Goal: Complete application form: Complete application form

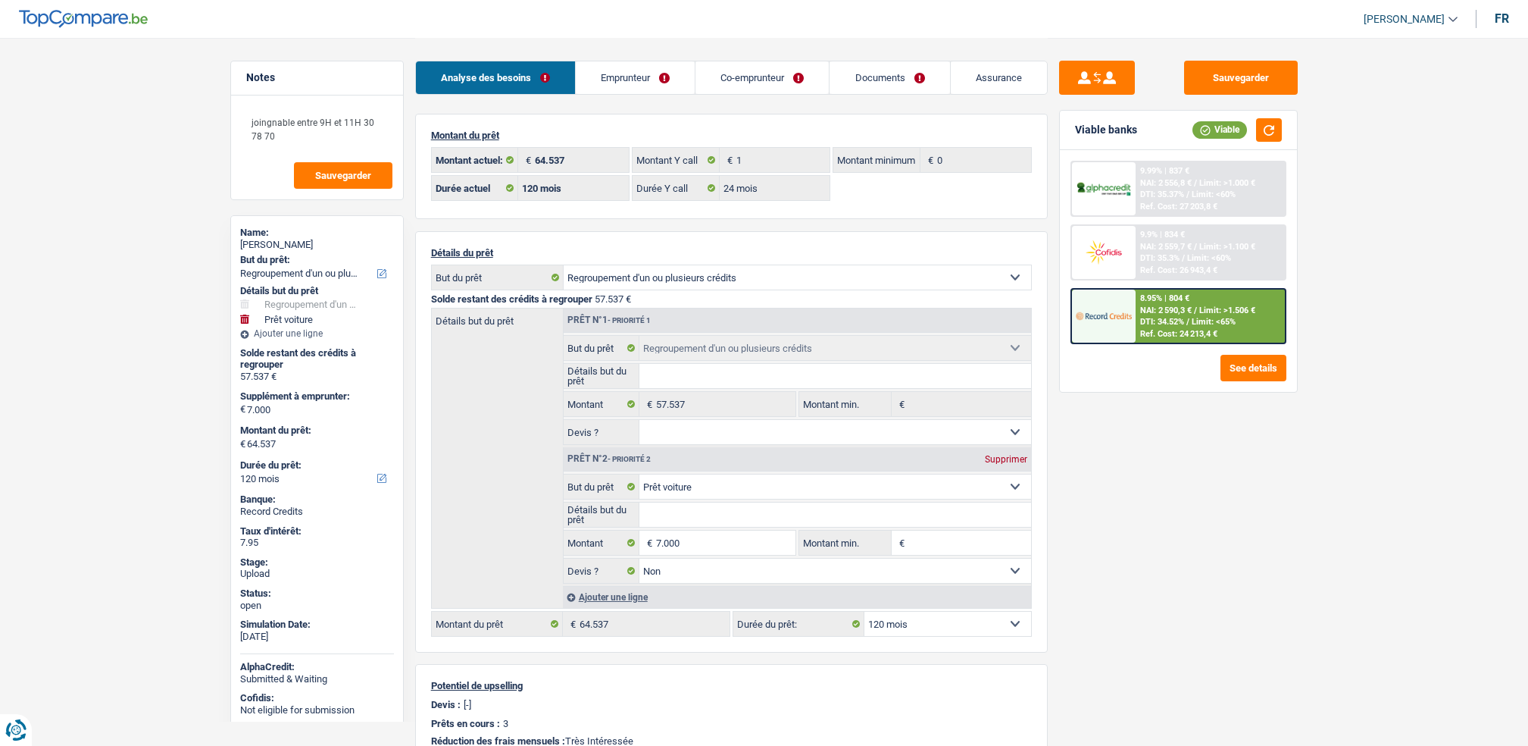
select select "refinancing"
select select "car"
select select "120"
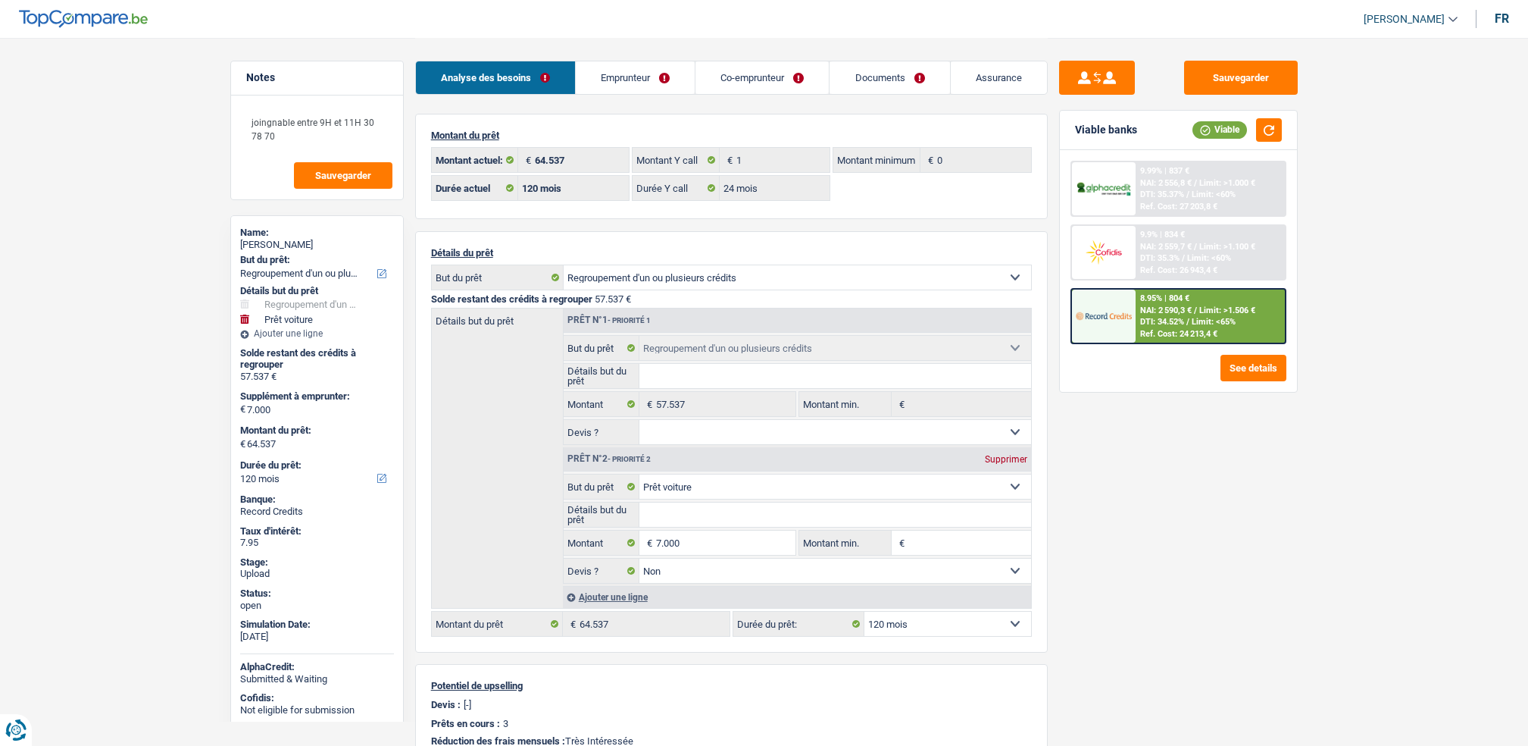
select select "24"
select select "refinancing"
select select "car"
select select "false"
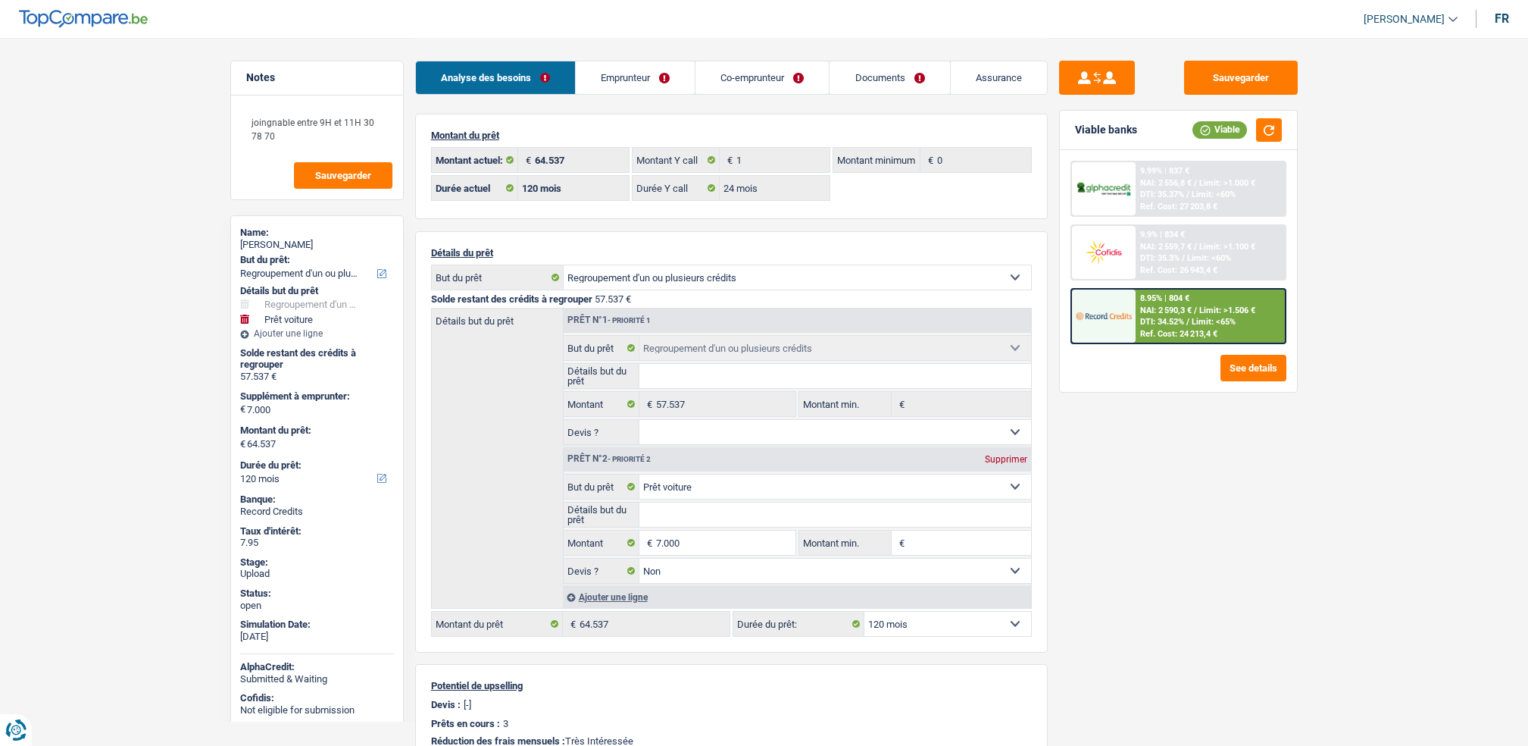
select select "120"
select select "ownerWithMortgage"
select select "BE"
select select "personalLoan"
select select "medicalFees"
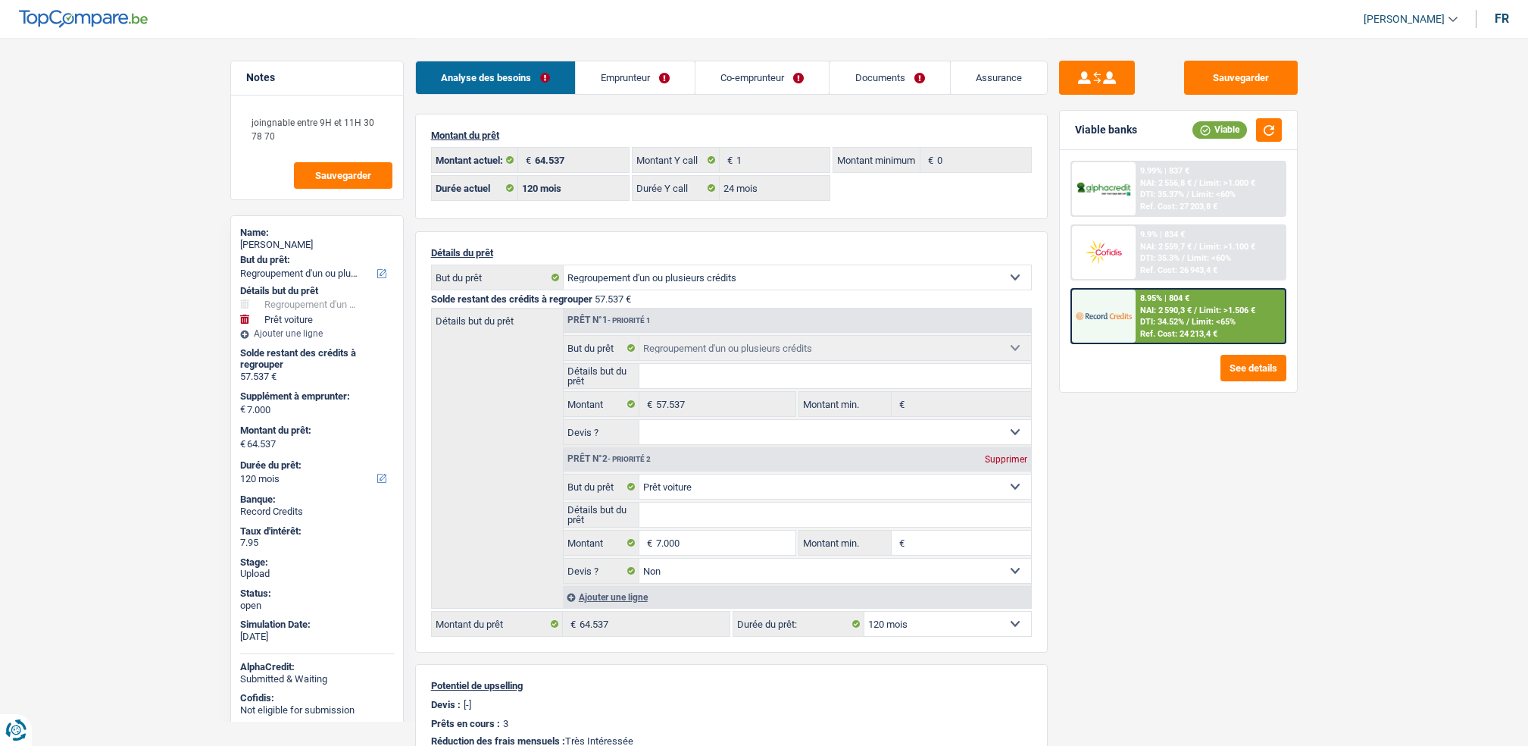
select select "48"
select select "cardOrCredit"
select select "mortgage"
select select "300"
click at [661, 82] on link "Emprunteur" at bounding box center [635, 77] width 119 height 33
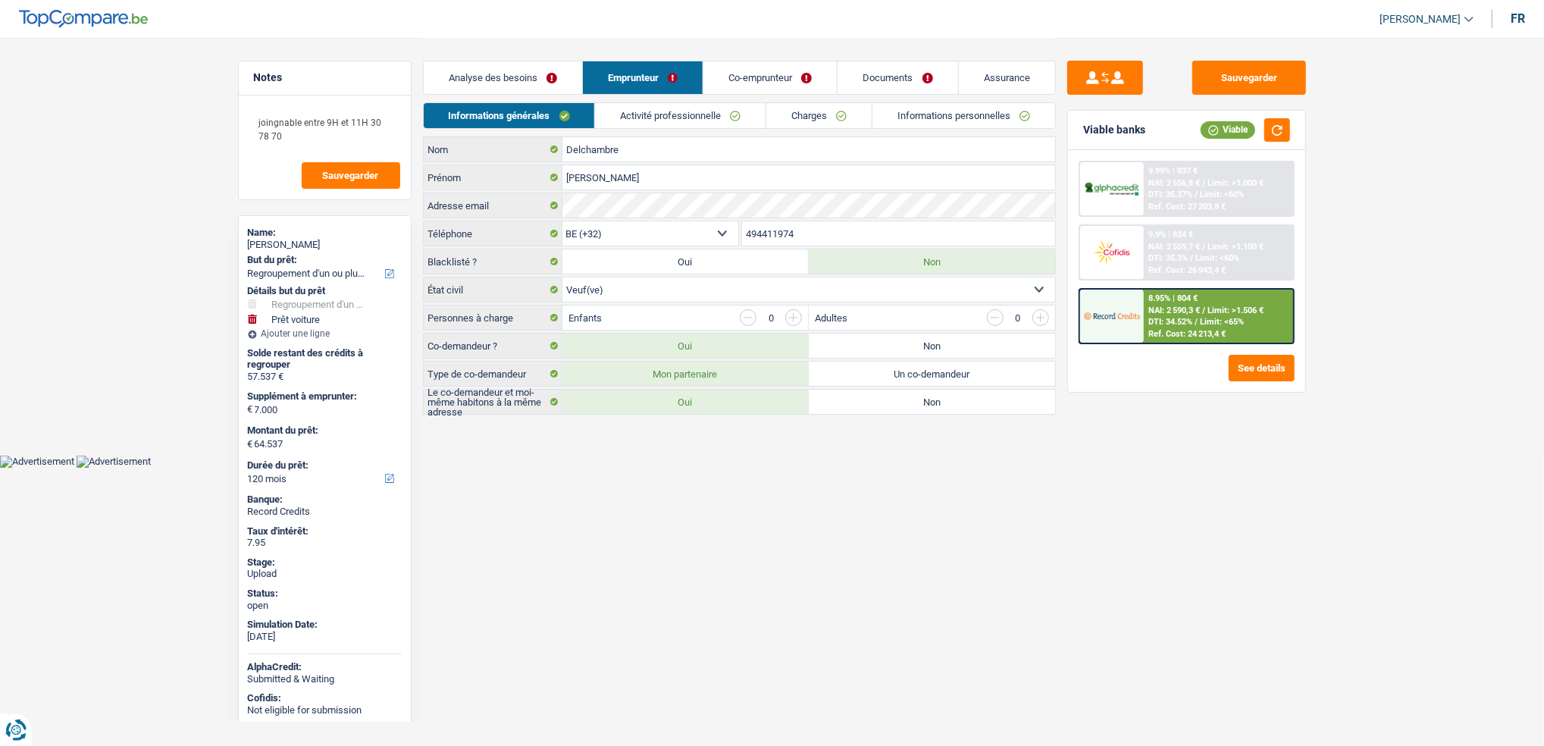
click at [659, 100] on div "Analyse des besoins Emprunteur Co-emprunteur Documents Assurance" at bounding box center [739, 70] width 633 height 64
click at [663, 103] on link "Activité professionnelle" at bounding box center [680, 115] width 171 height 25
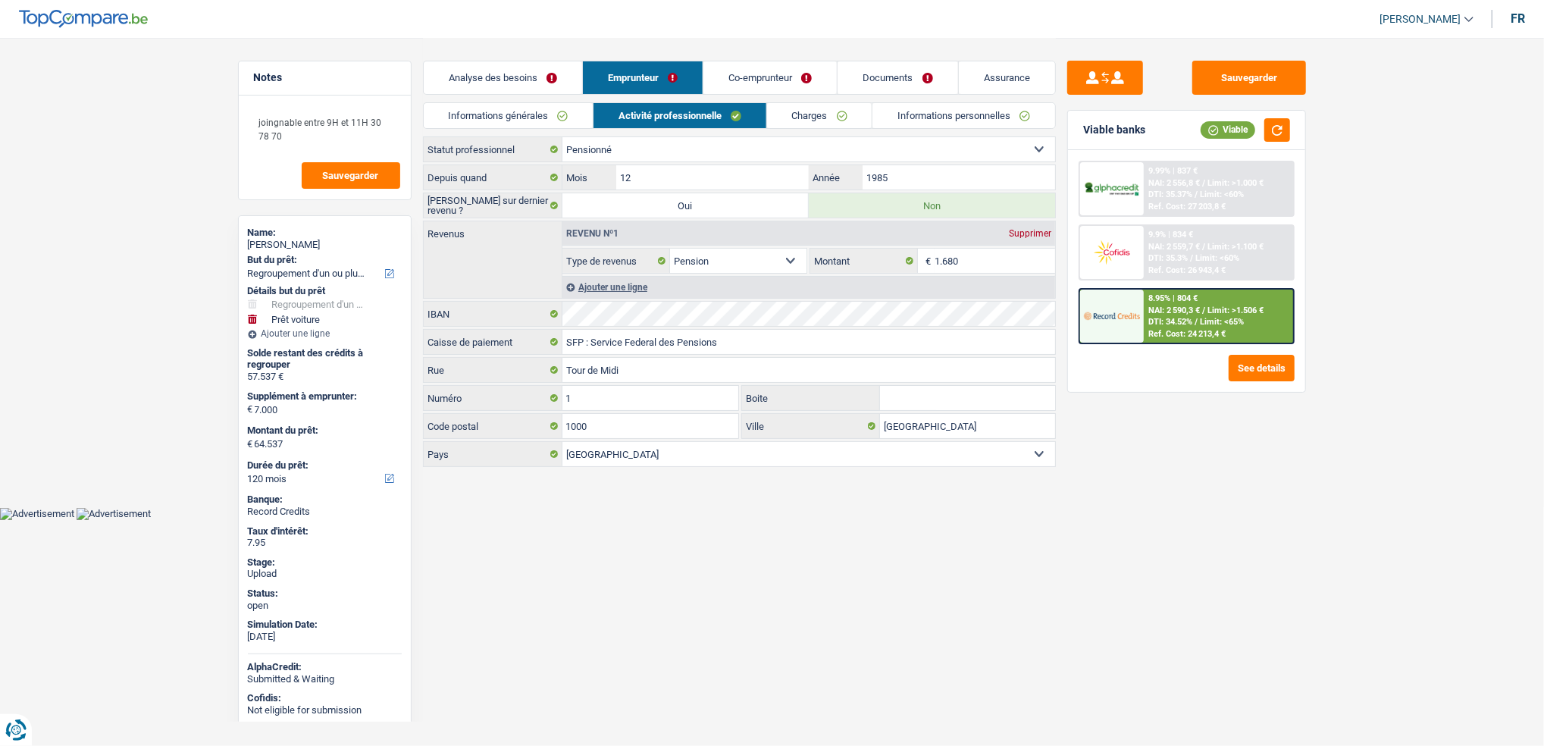
click at [887, 111] on link "Informations personnelles" at bounding box center [963, 115] width 183 height 25
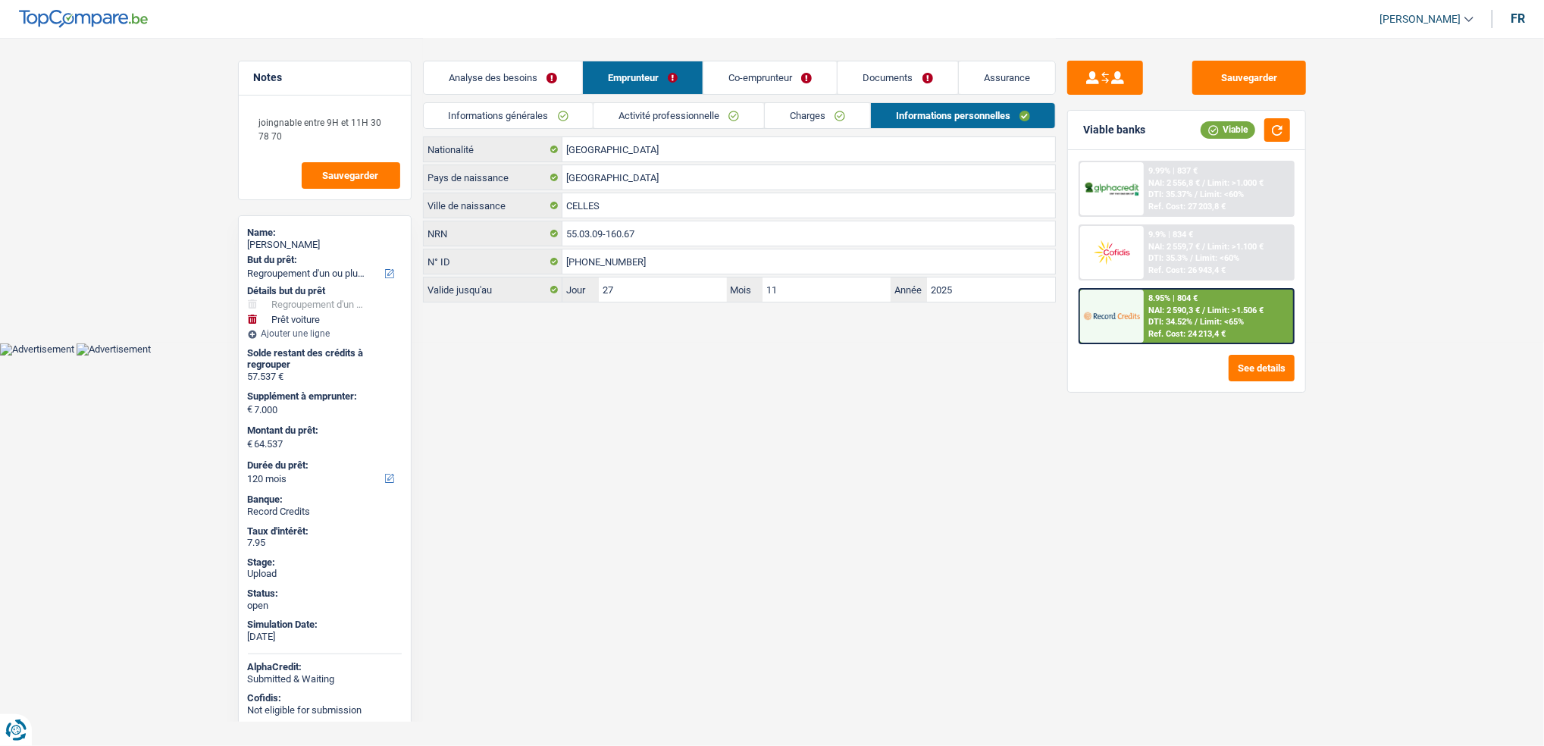
click at [821, 116] on link "Charges" at bounding box center [817, 115] width 105 height 25
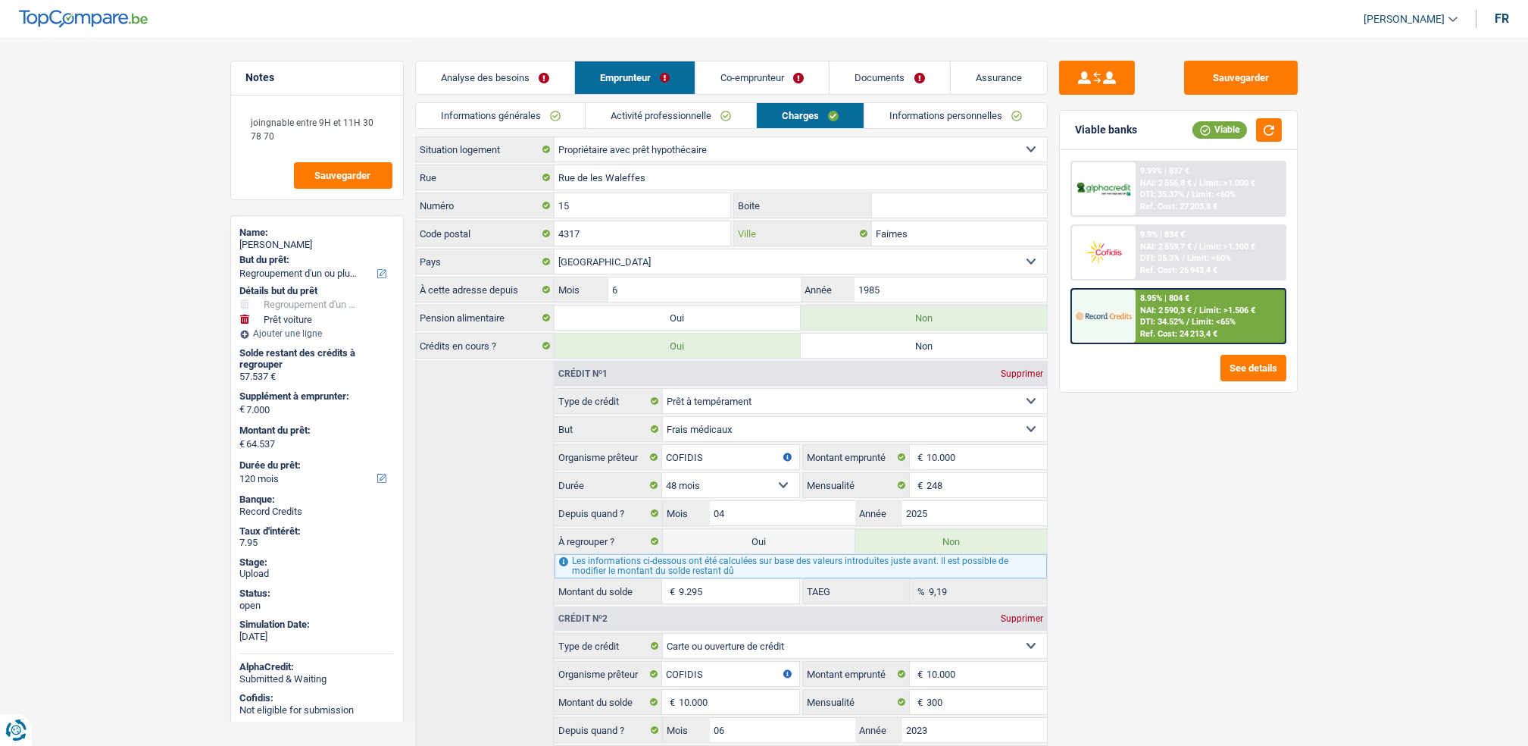
click at [917, 235] on input "Faimes" at bounding box center [959, 233] width 175 height 24
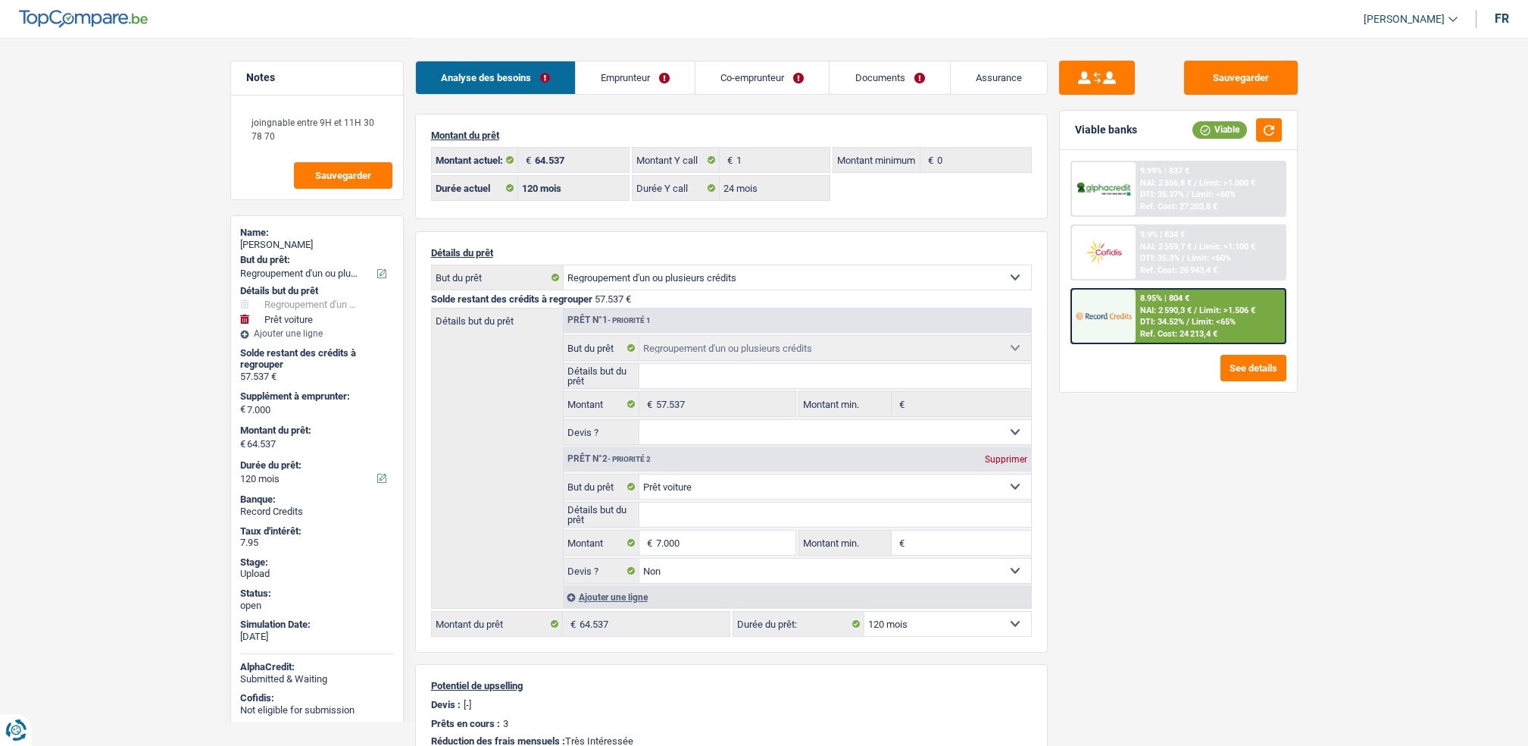
select select "refinancing"
select select "car"
select select "120"
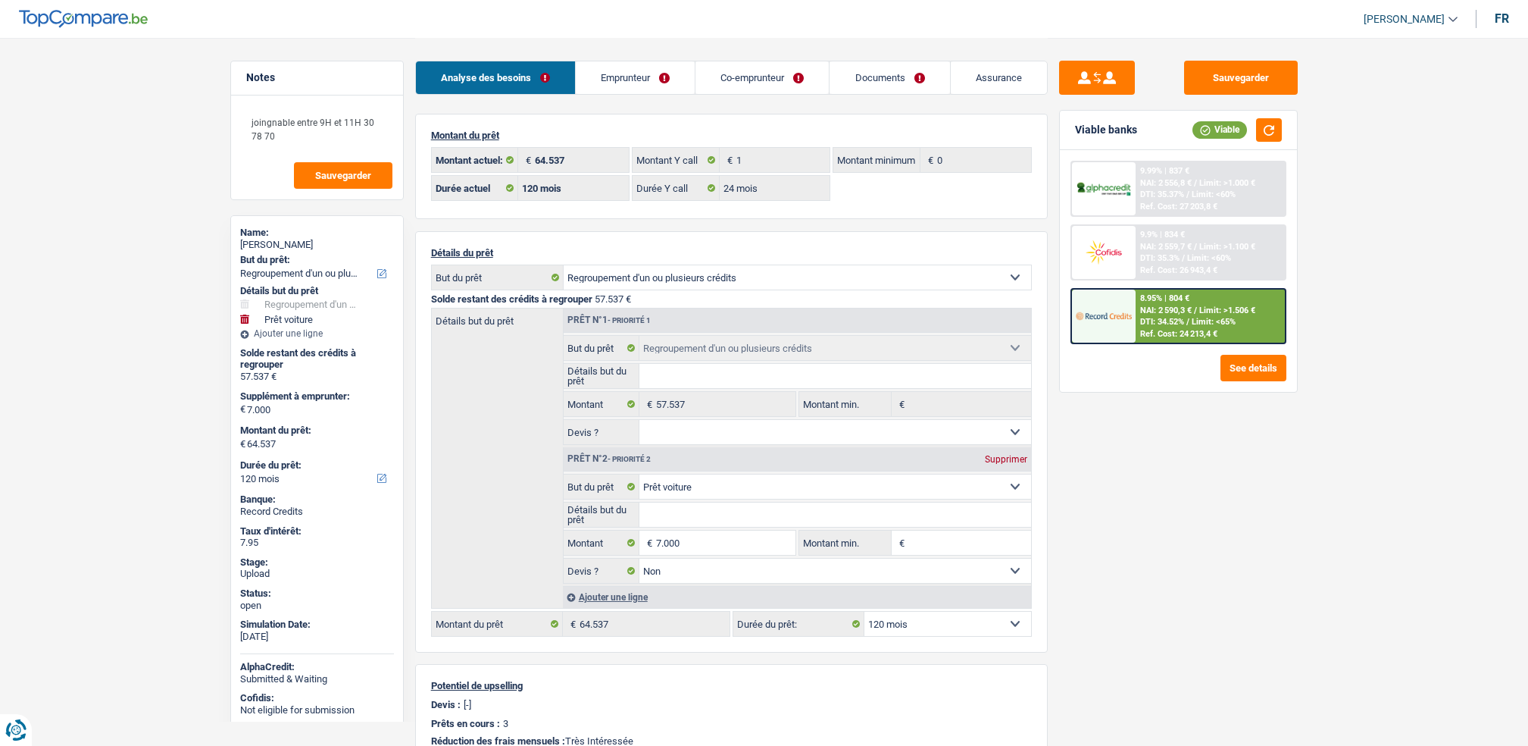
select select "24"
select select "refinancing"
select select "car"
select select "false"
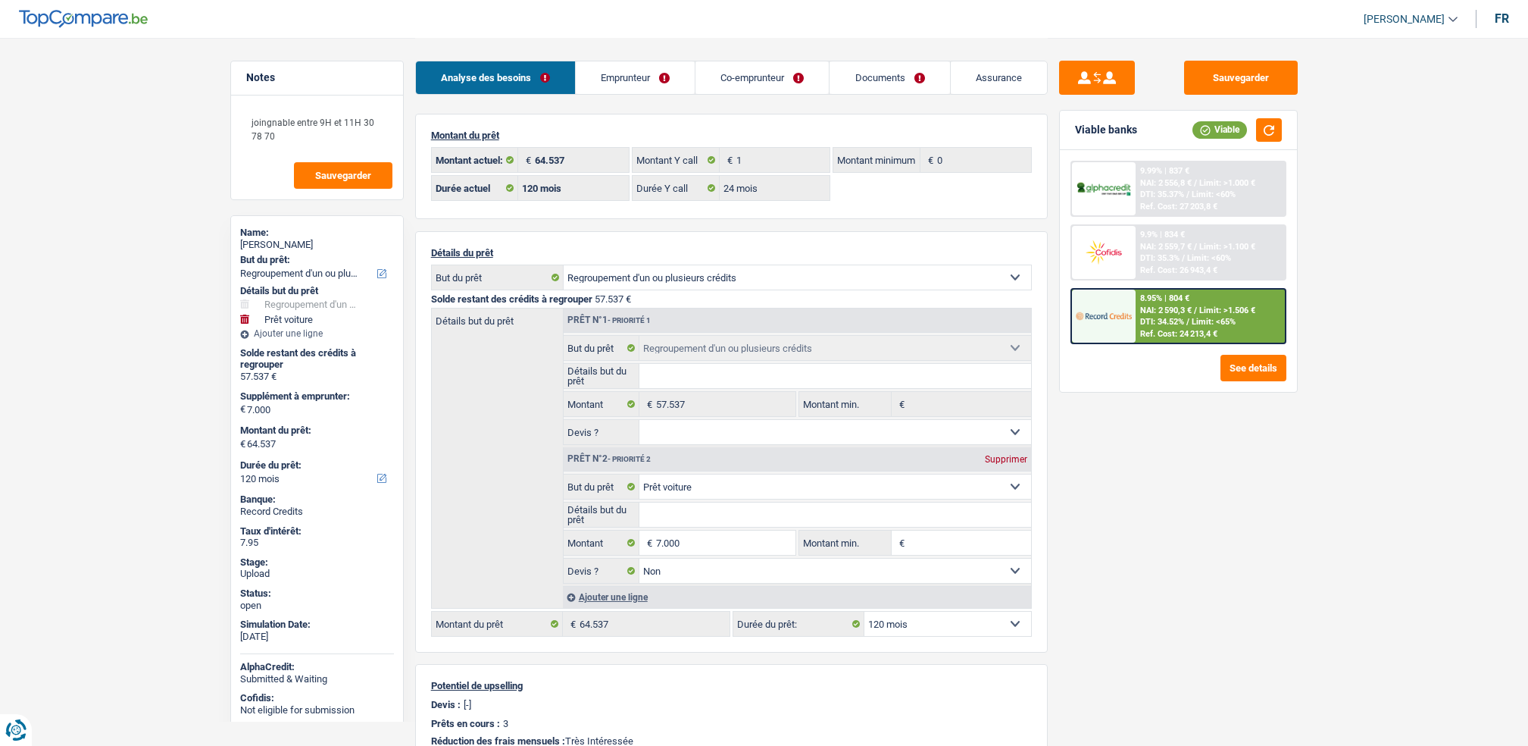
select select "120"
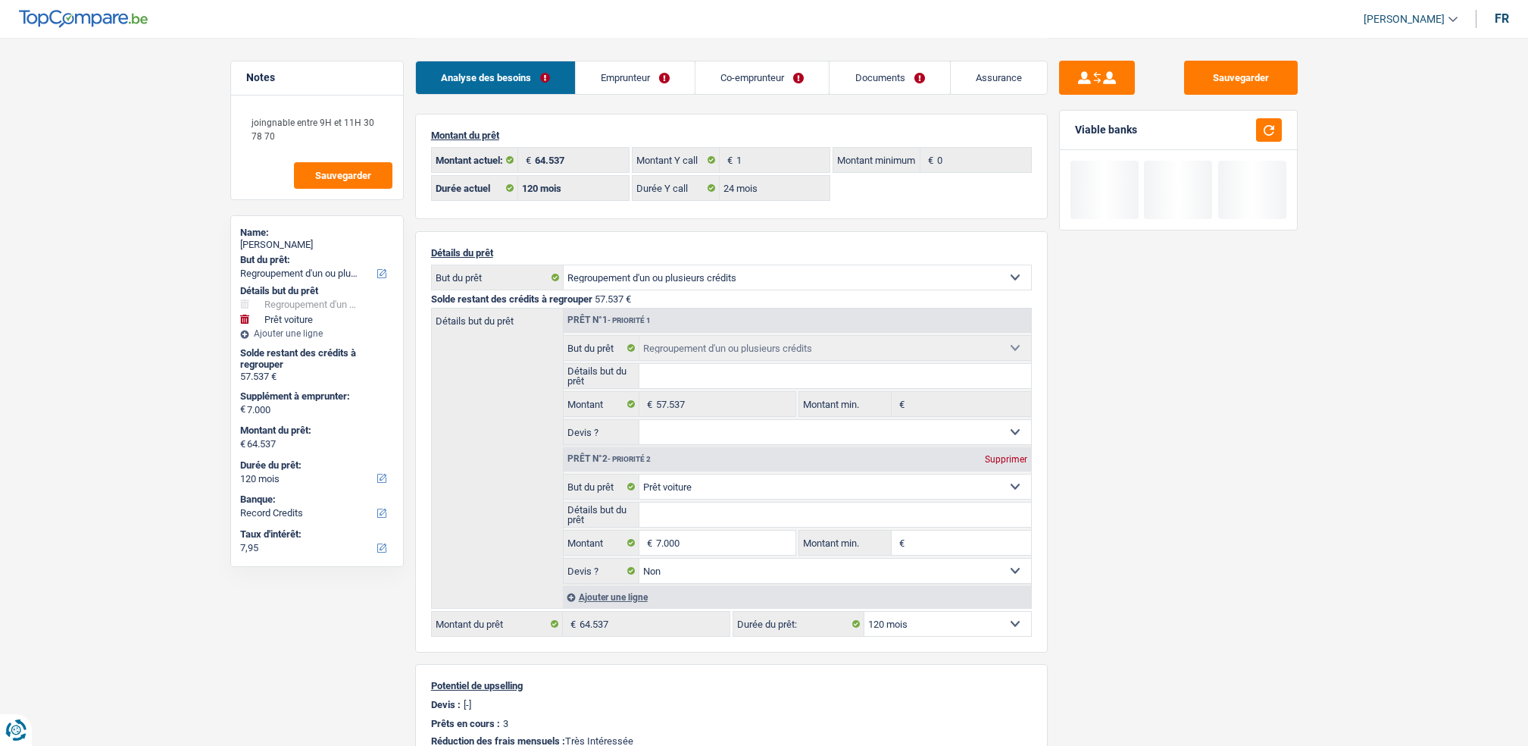
select select "refinancing"
select select "car"
select select "120"
select select "32"
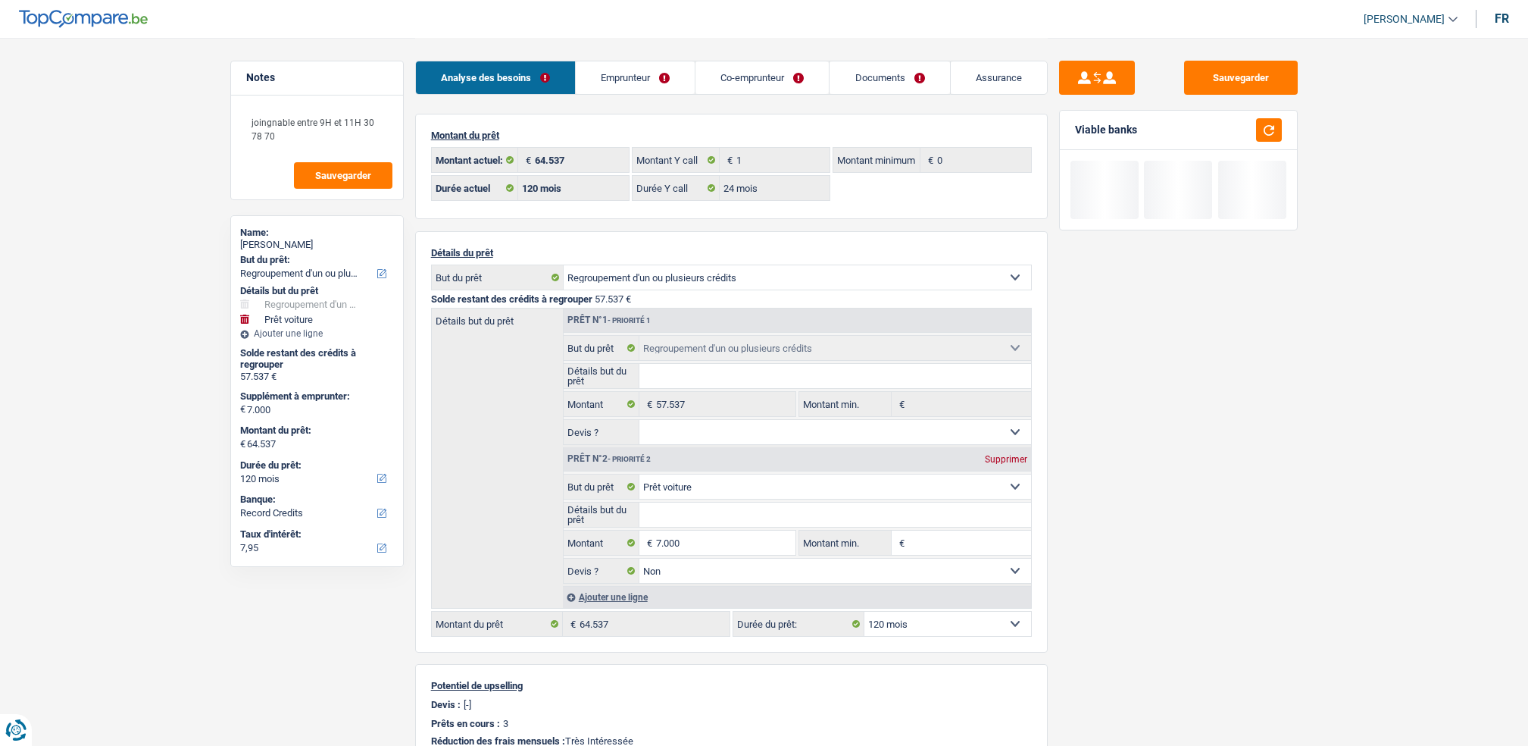
select select "widowed"
select select "personalLoan"
select select "smallWorks"
select select "96"
select select "mortgage"
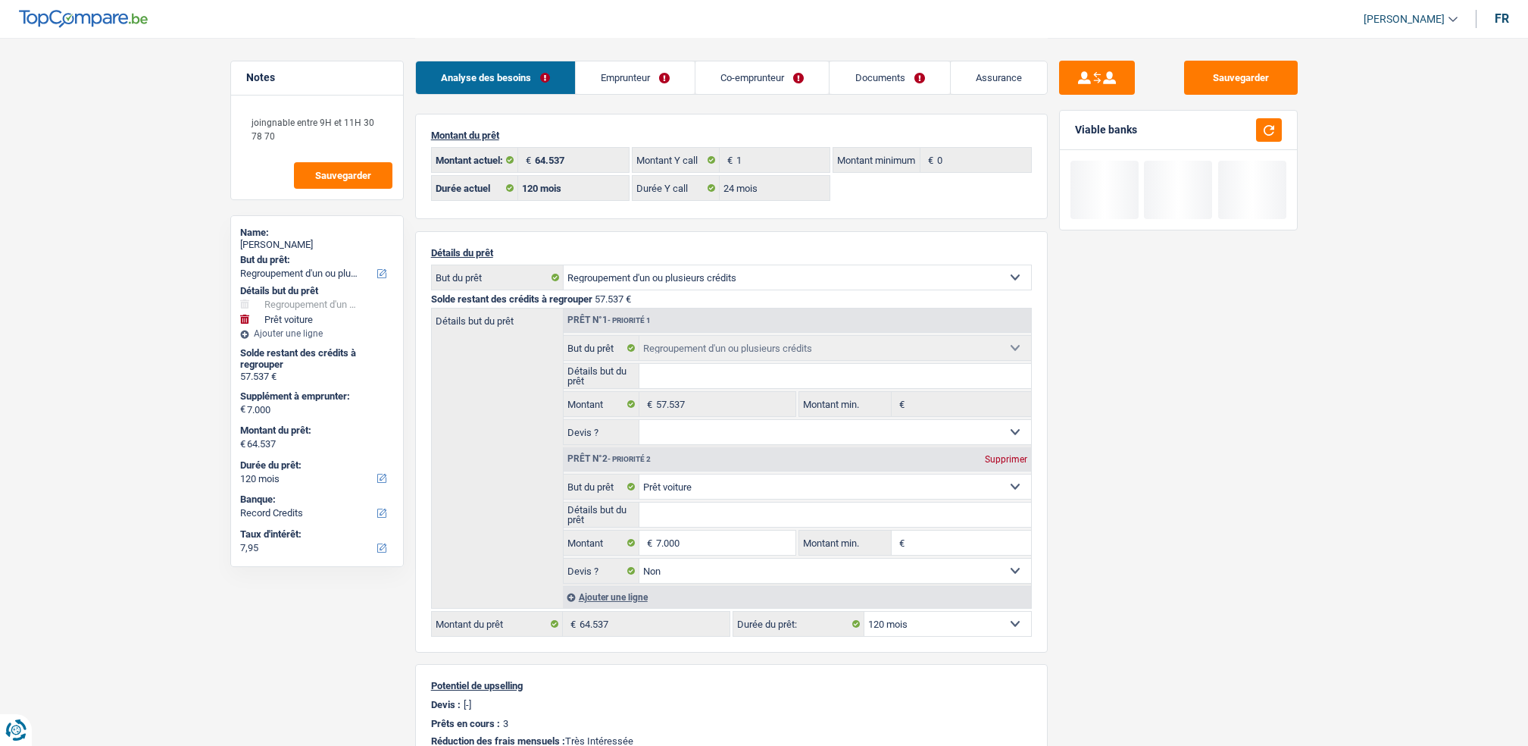
click at [669, 70] on link "Emprunteur" at bounding box center [635, 77] width 119 height 33
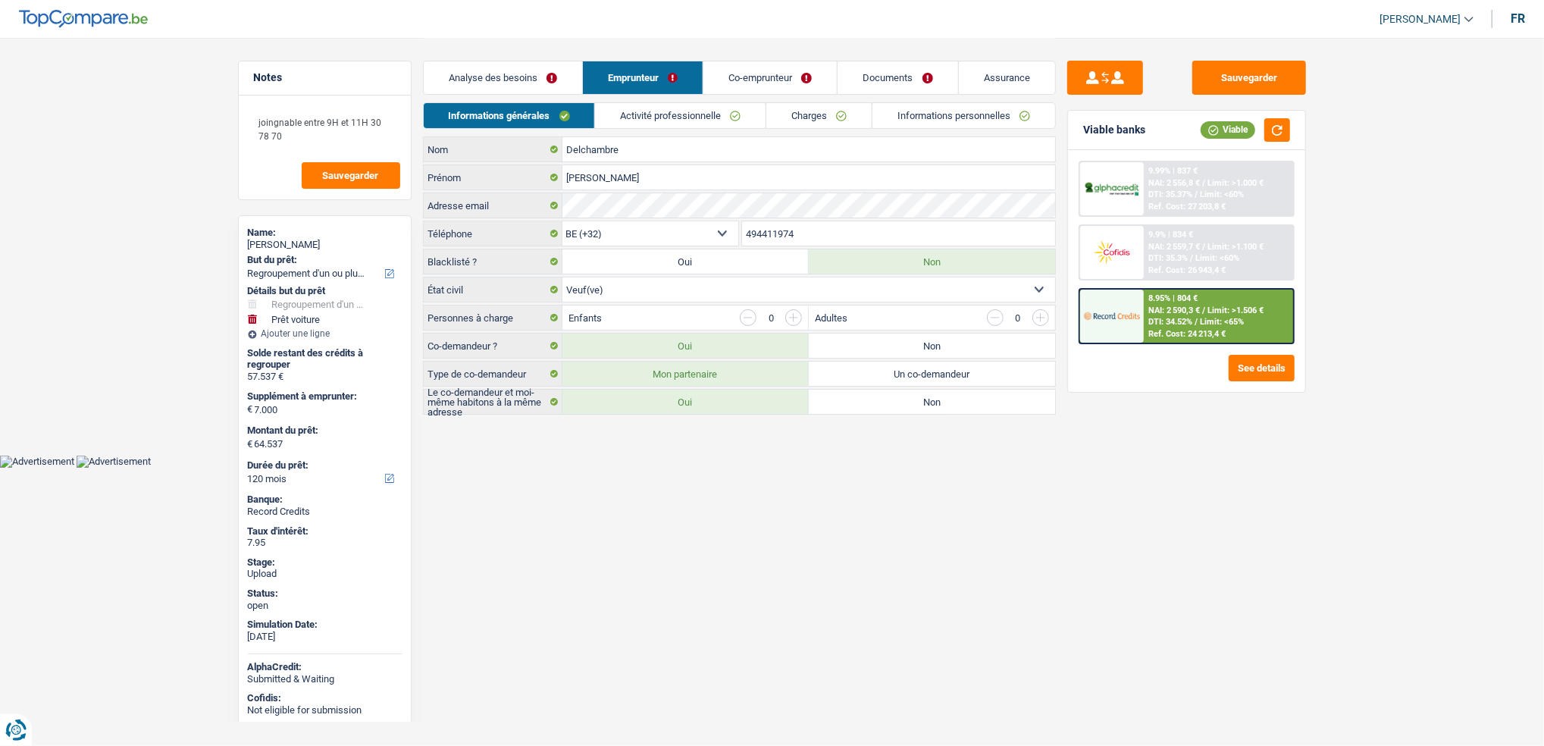
click at [671, 129] on div "Informations générales Activité professionnelle Charges Informations personnell…" at bounding box center [739, 119] width 633 height 34
click at [675, 110] on link "Activité professionnelle" at bounding box center [680, 115] width 171 height 25
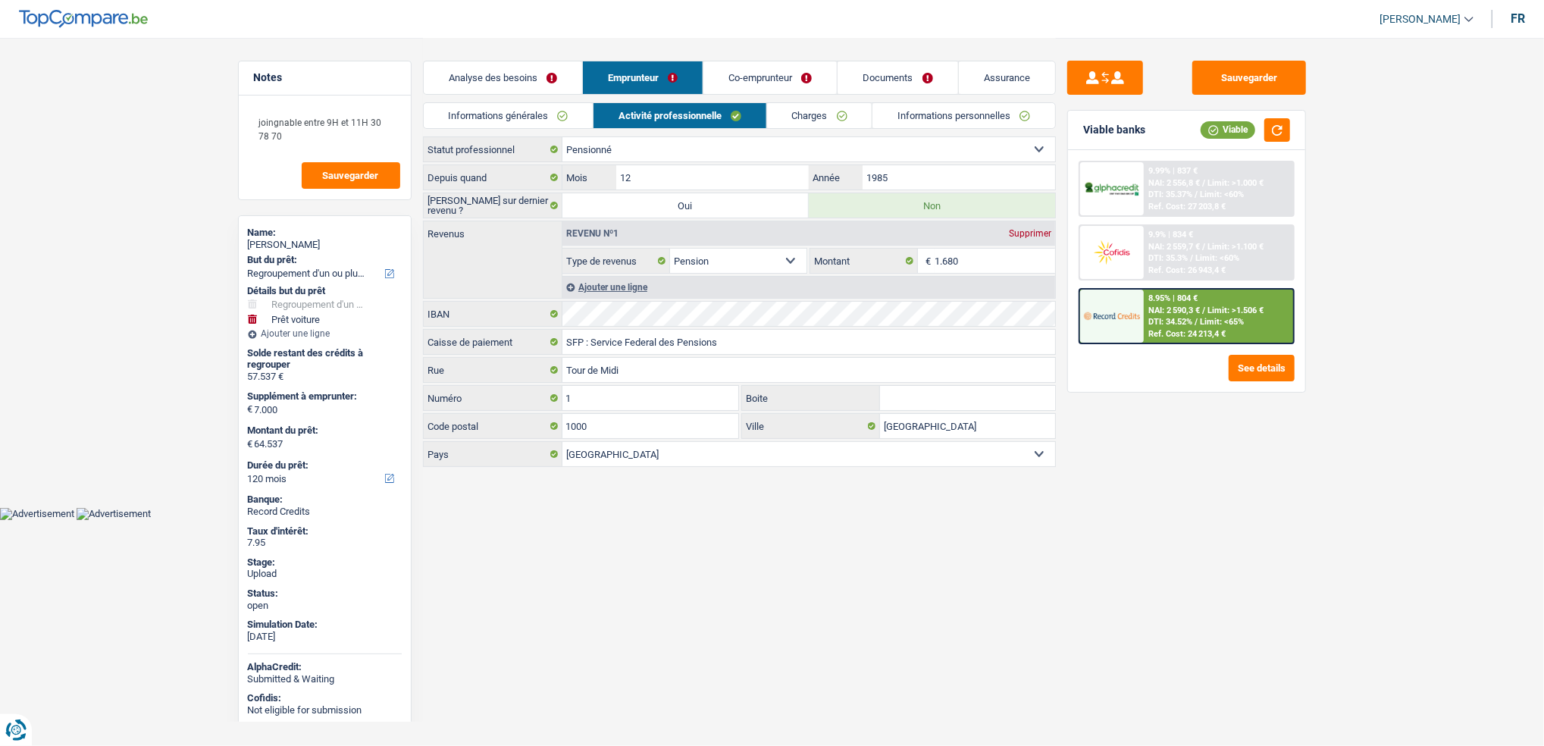
click at [826, 116] on link "Charges" at bounding box center [819, 115] width 105 height 25
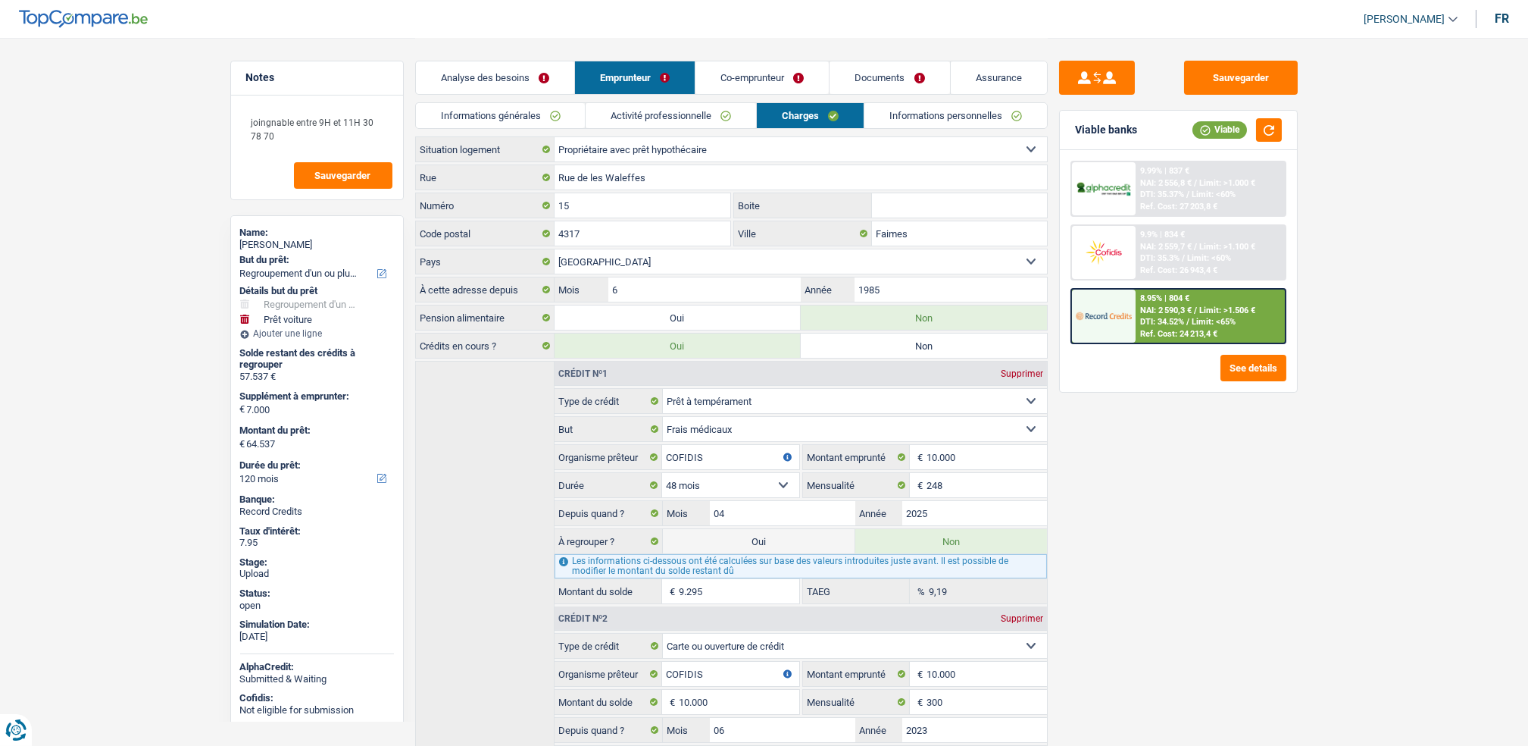
click at [754, 76] on link "Co-emprunteur" at bounding box center [762, 77] width 133 height 33
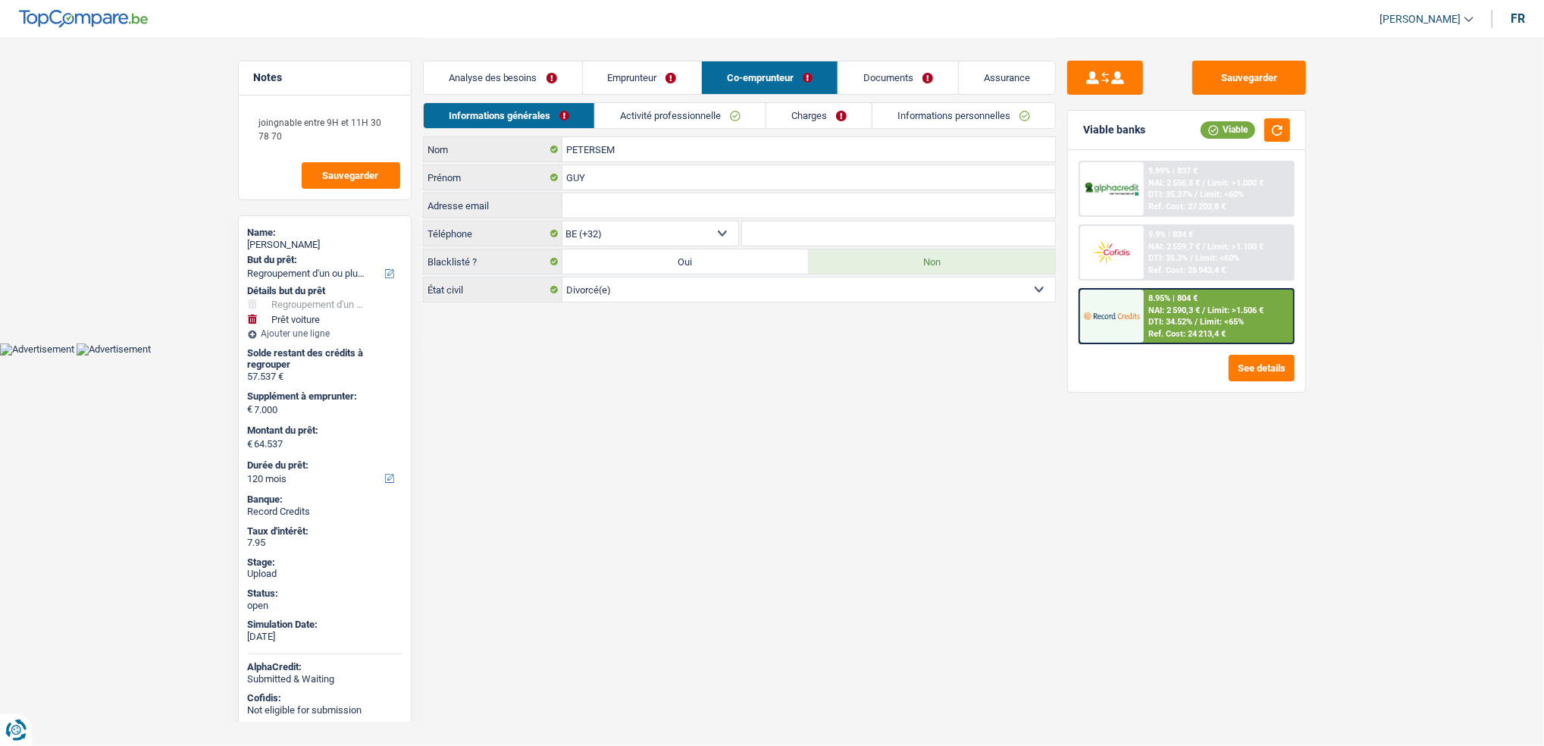
click at [723, 112] on link "Activité professionnelle" at bounding box center [680, 115] width 171 height 25
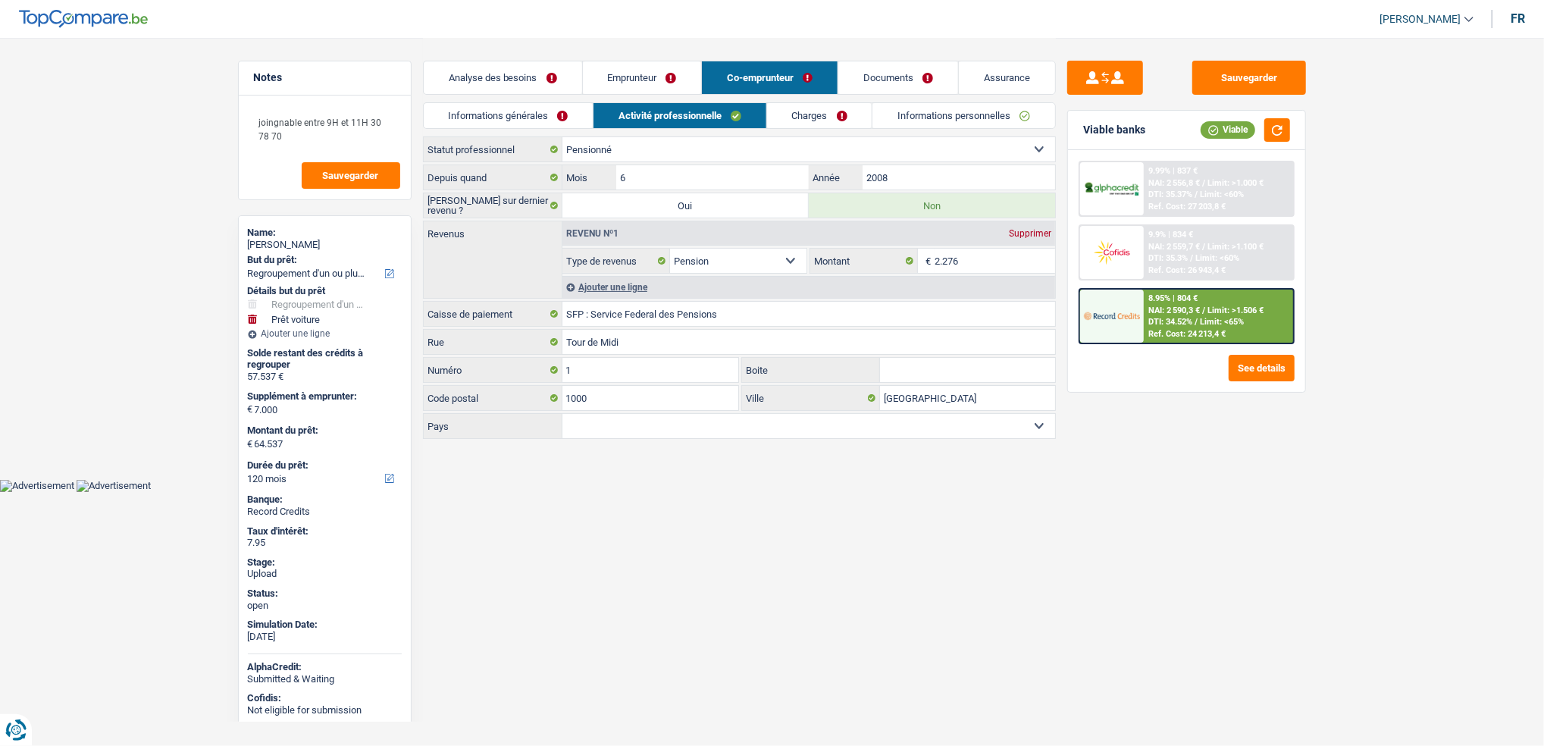
click at [837, 115] on link "Charges" at bounding box center [819, 115] width 105 height 25
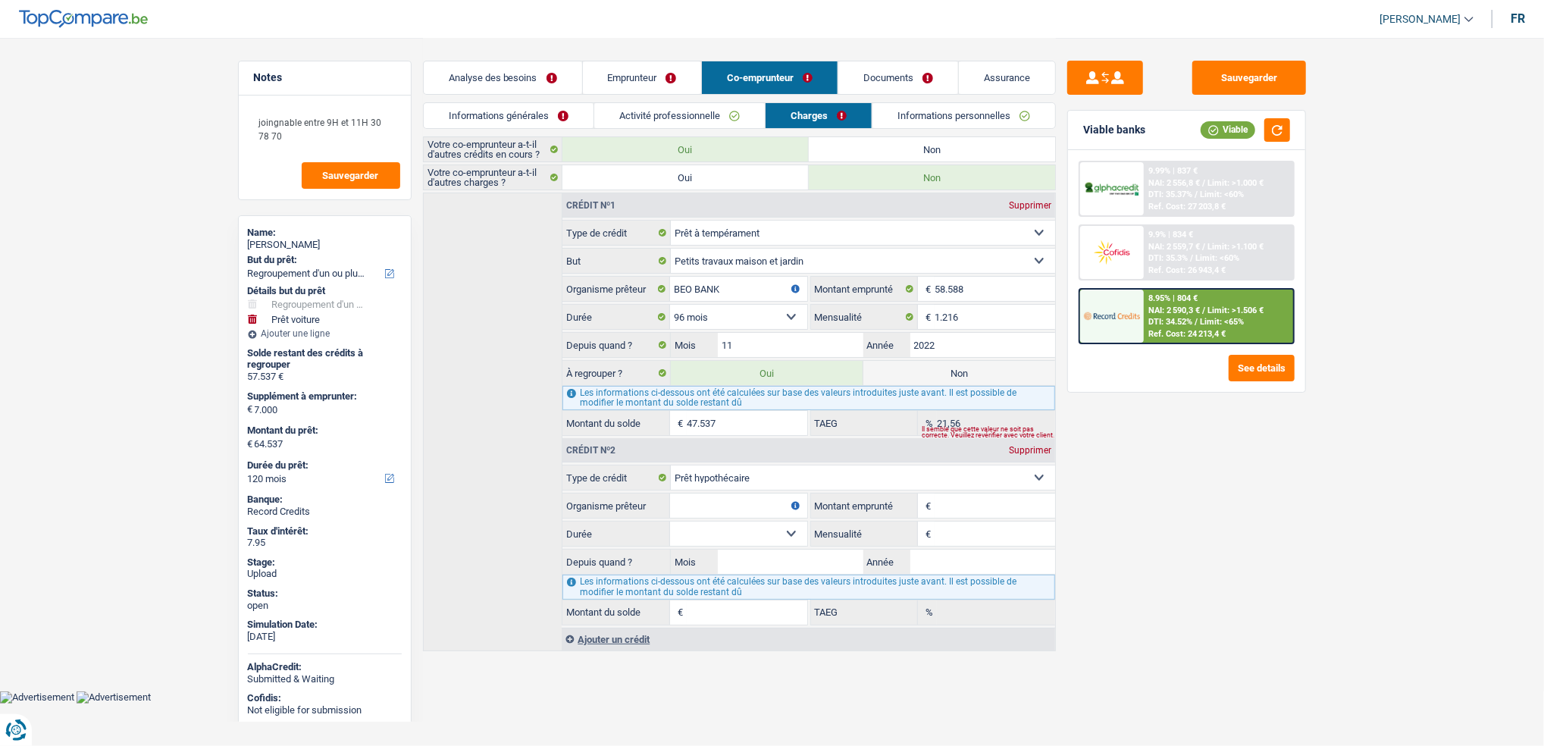
click at [629, 85] on link "Emprunteur" at bounding box center [642, 77] width 119 height 33
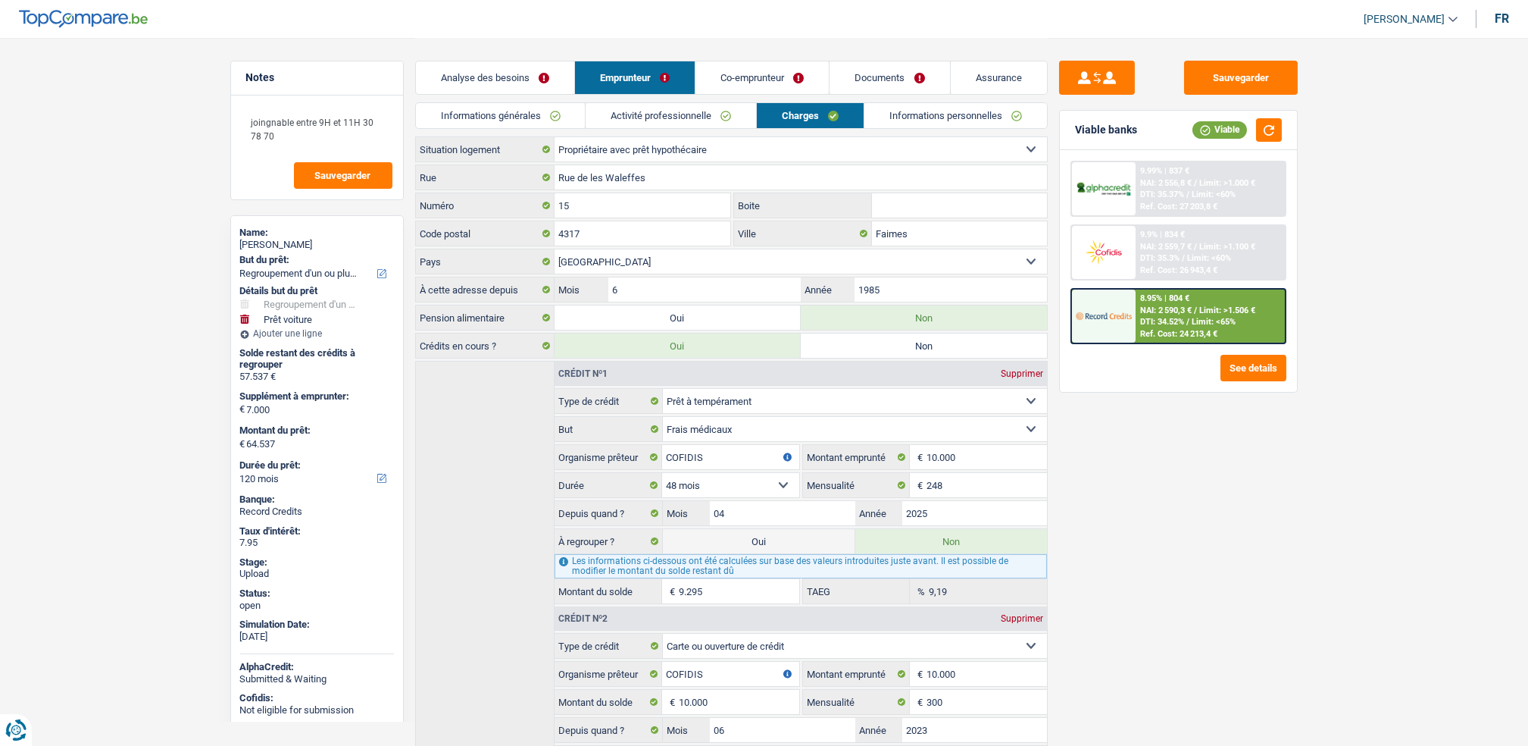
click at [498, 108] on link "Informations générales" at bounding box center [501, 115] width 170 height 25
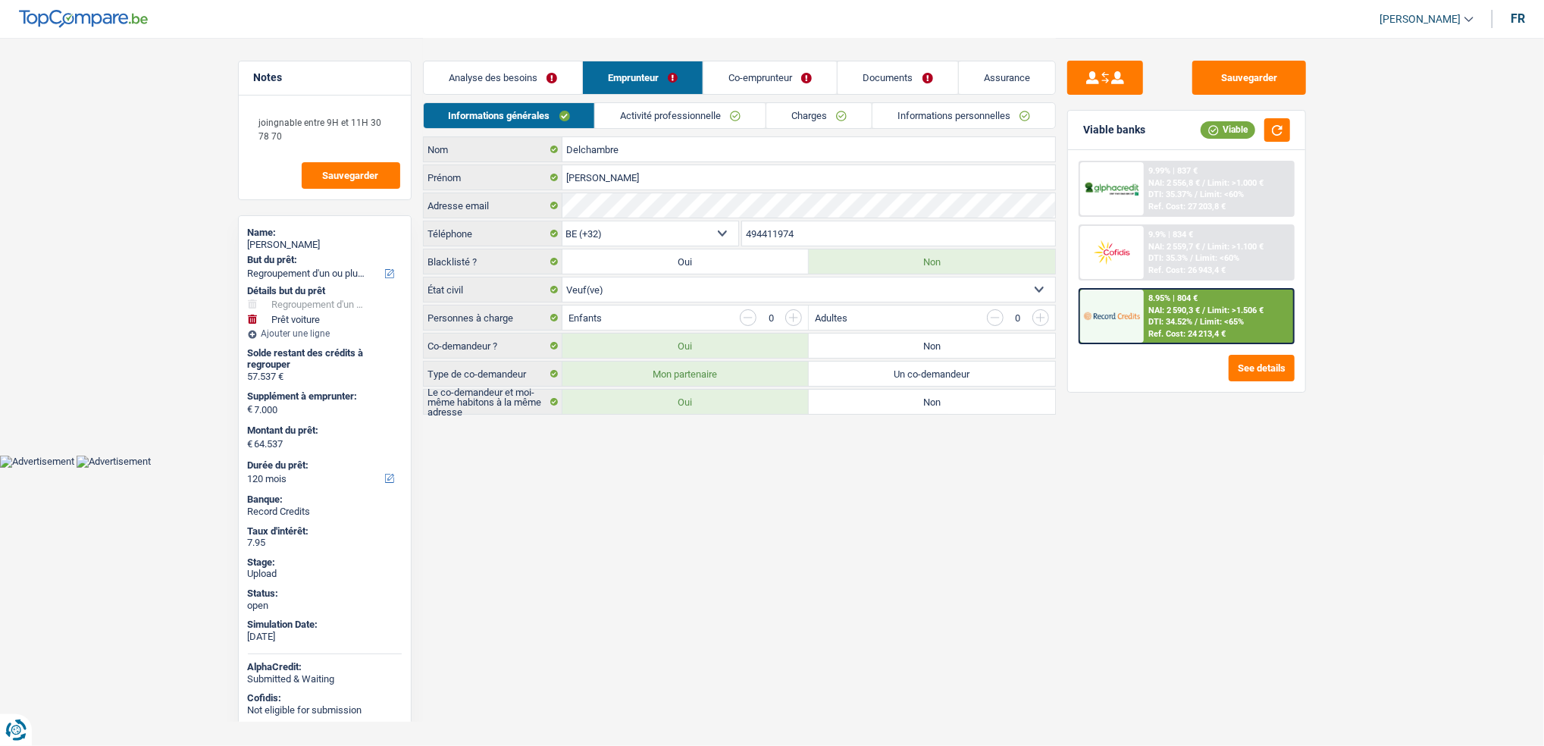
click at [668, 117] on link "Activité professionnelle" at bounding box center [680, 115] width 171 height 25
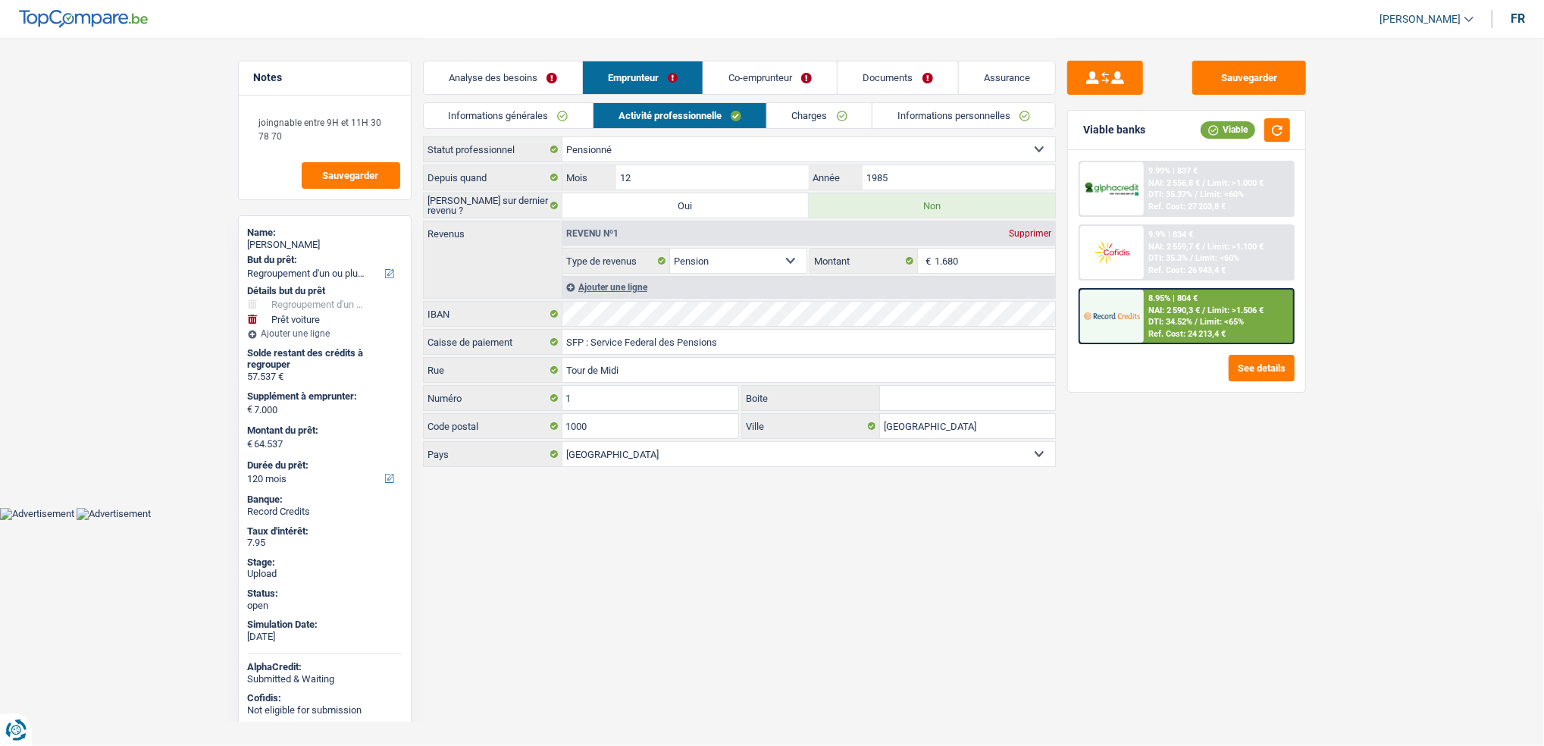
click at [792, 116] on link "Charges" at bounding box center [819, 115] width 105 height 25
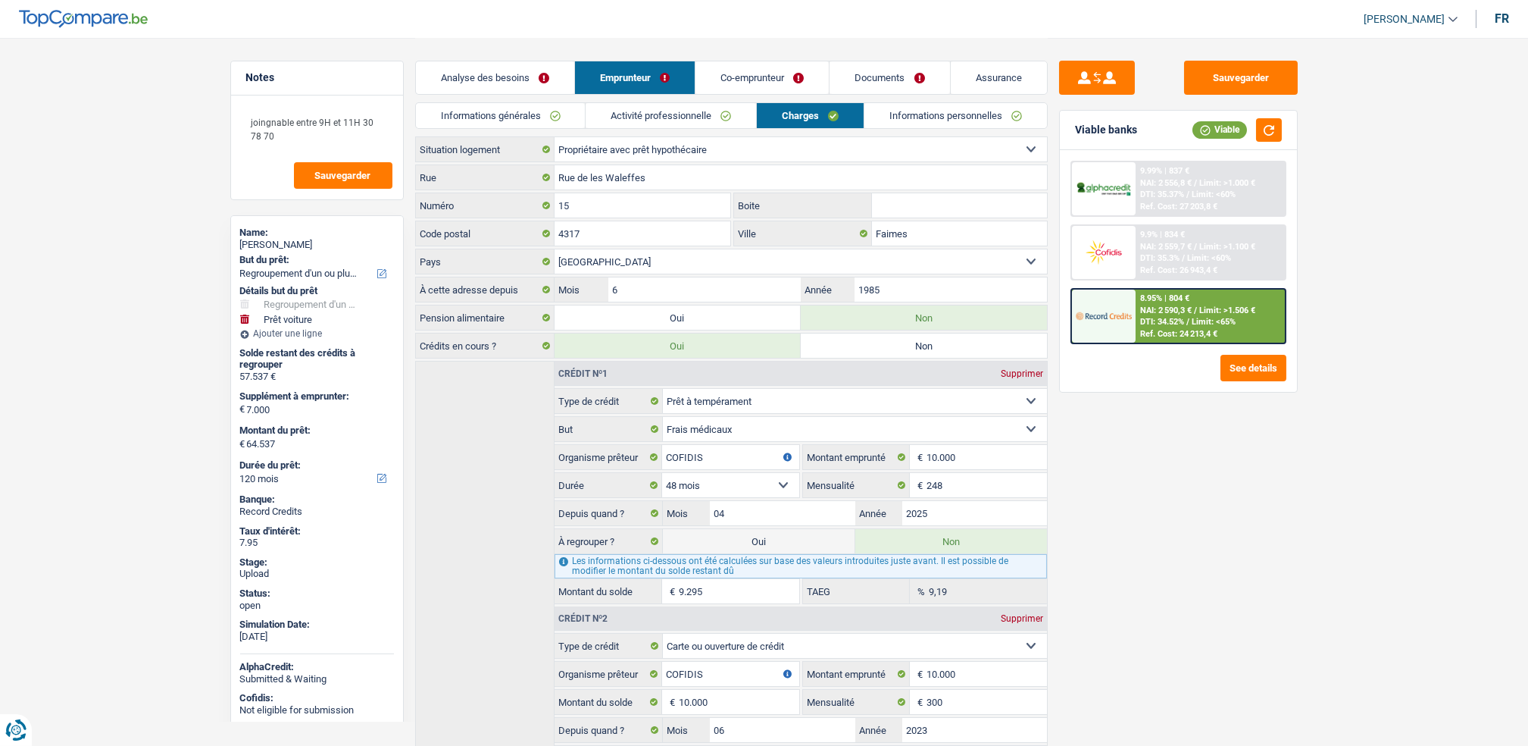
click at [765, 74] on link "Co-emprunteur" at bounding box center [762, 77] width 133 height 33
